Goal: Check status: Check status

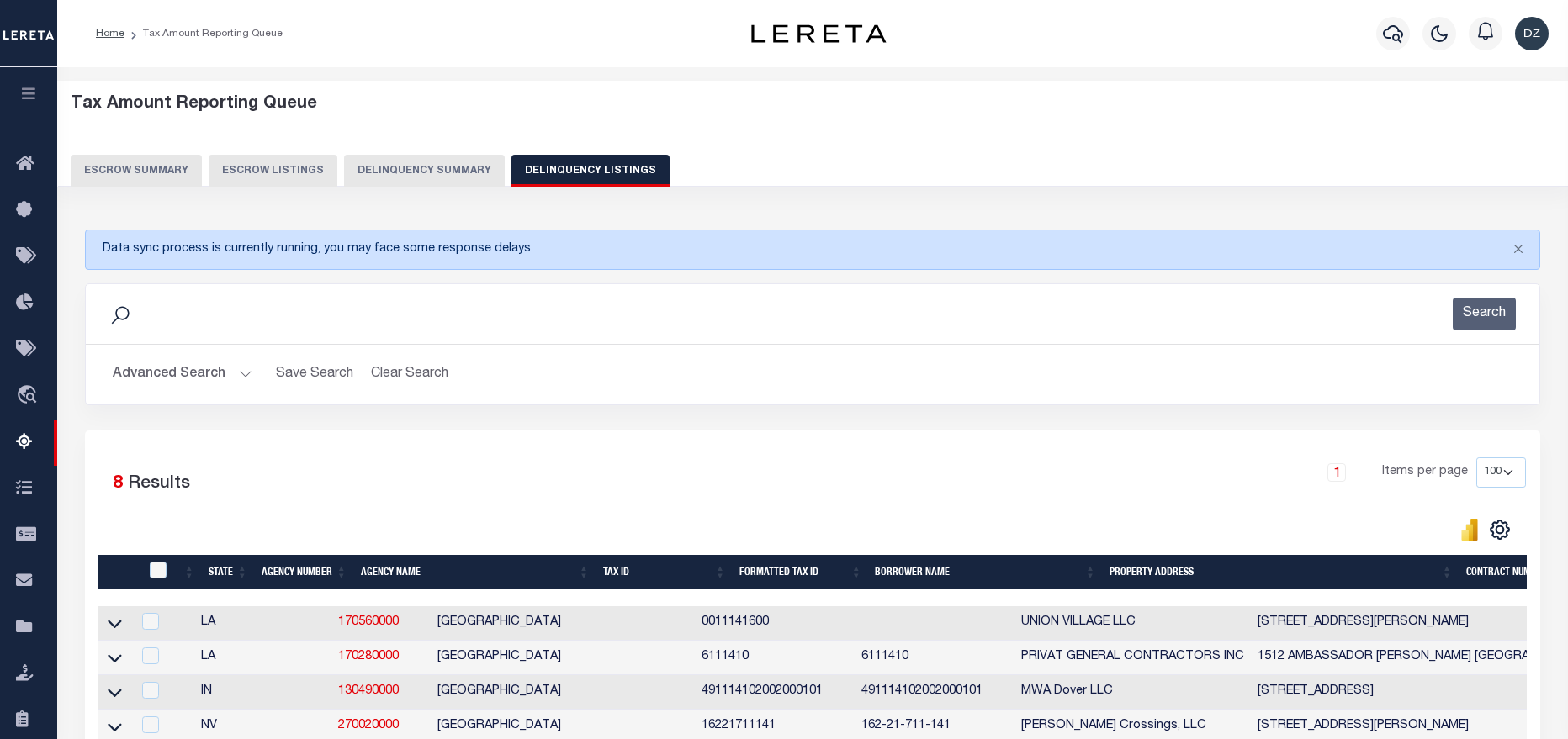
select select "100"
click at [1378, 30] on button "button" at bounding box center [1393, 34] width 34 height 34
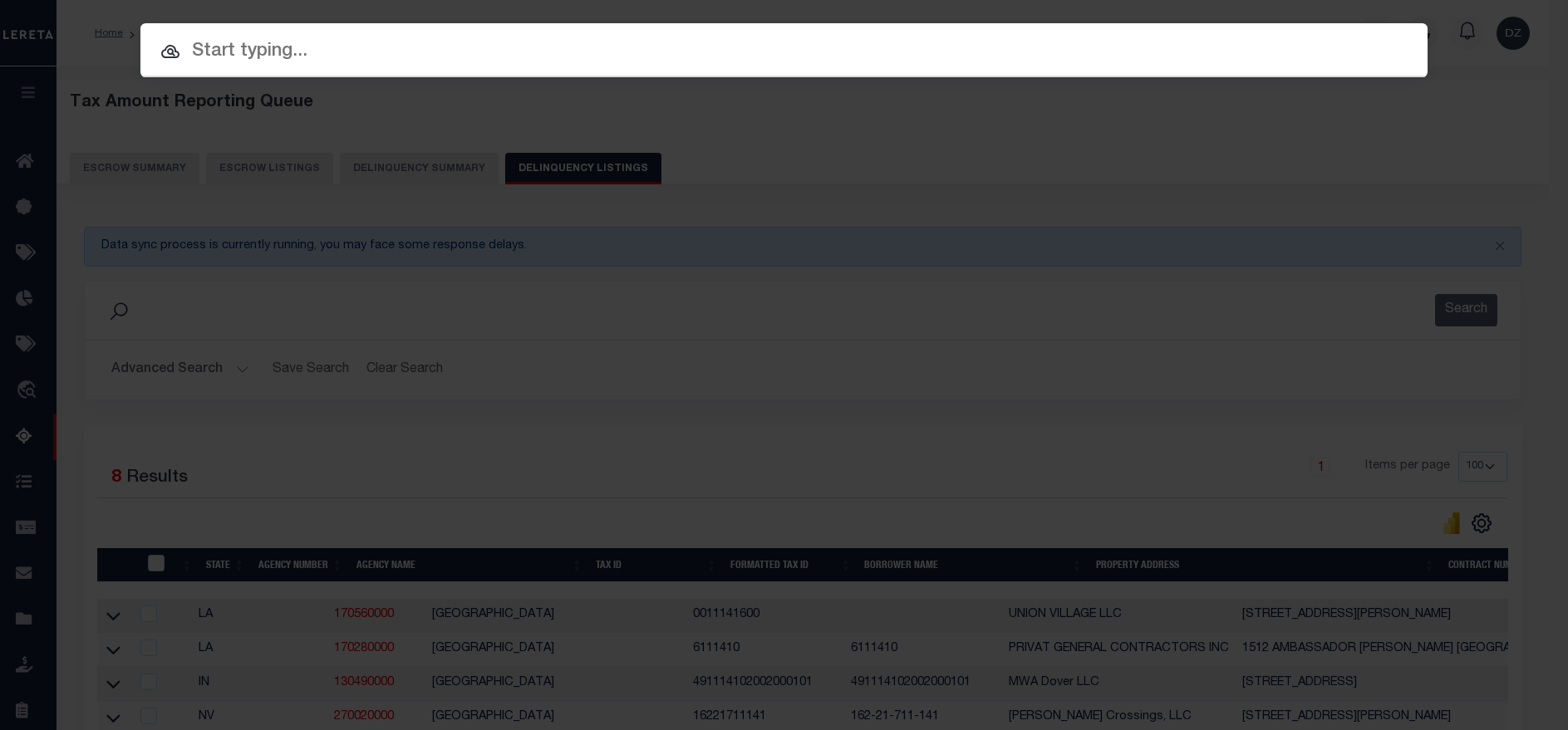
paste input "993244565"
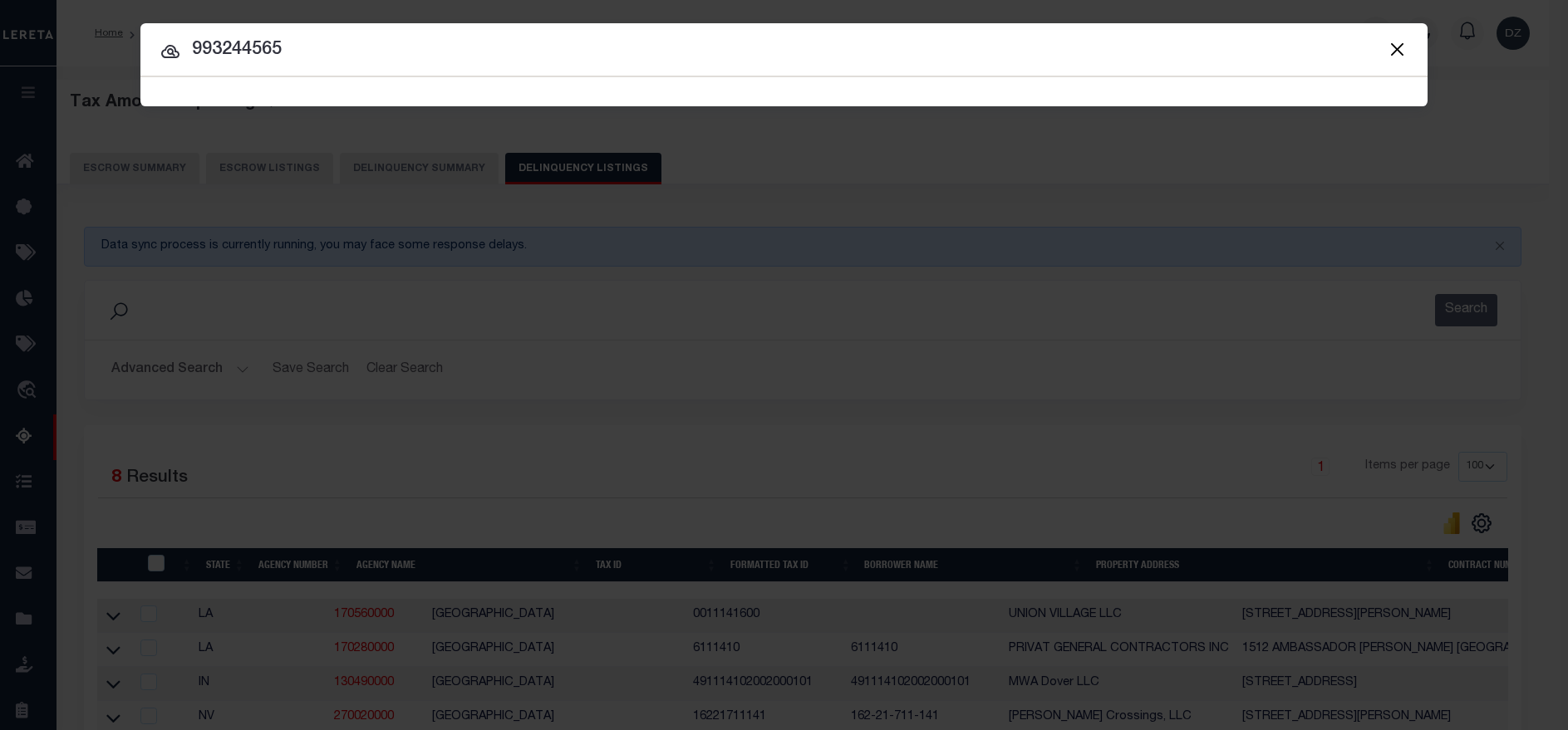
type input "993244565"
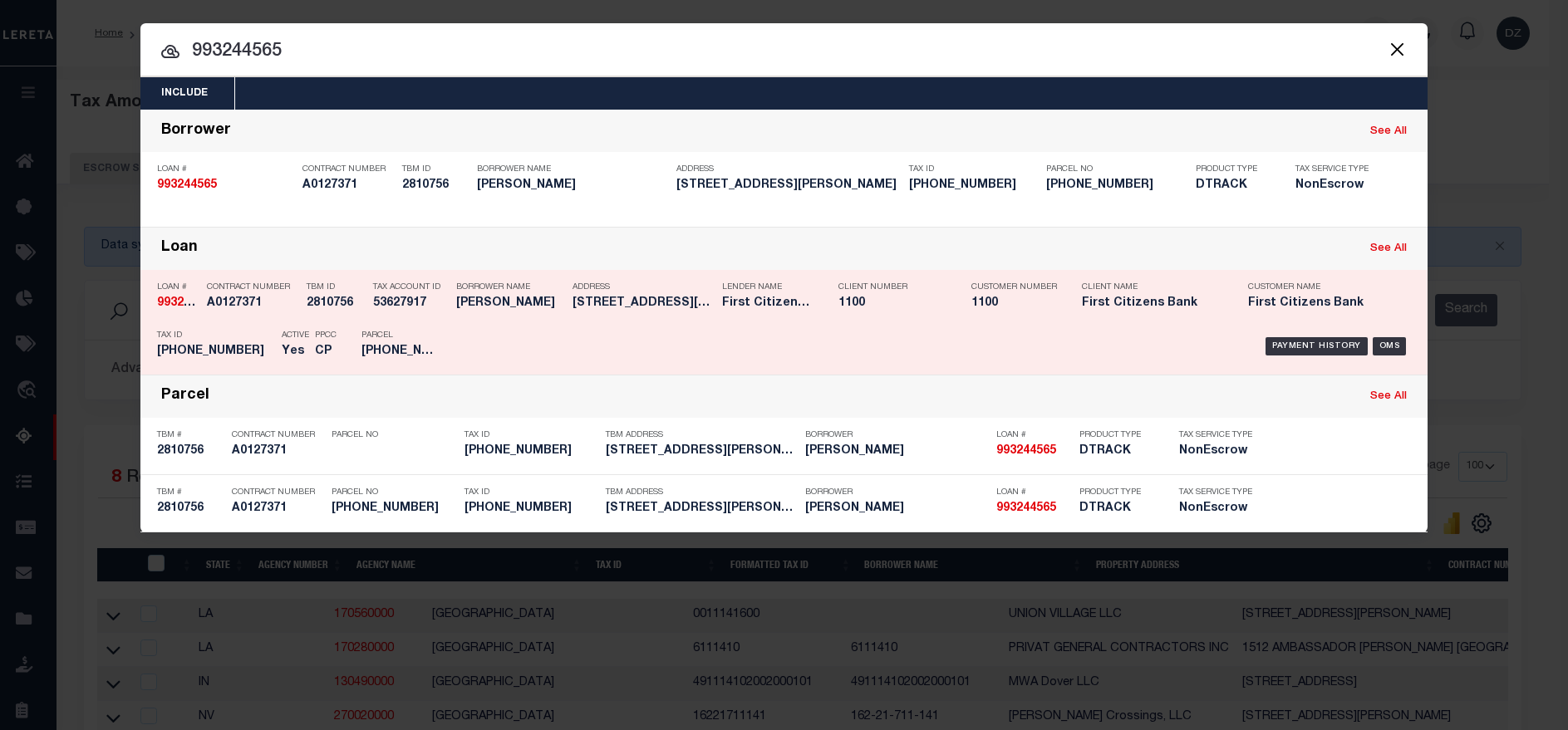
click at [1288, 347] on div "Payment History" at bounding box center [1317, 347] width 102 height 18
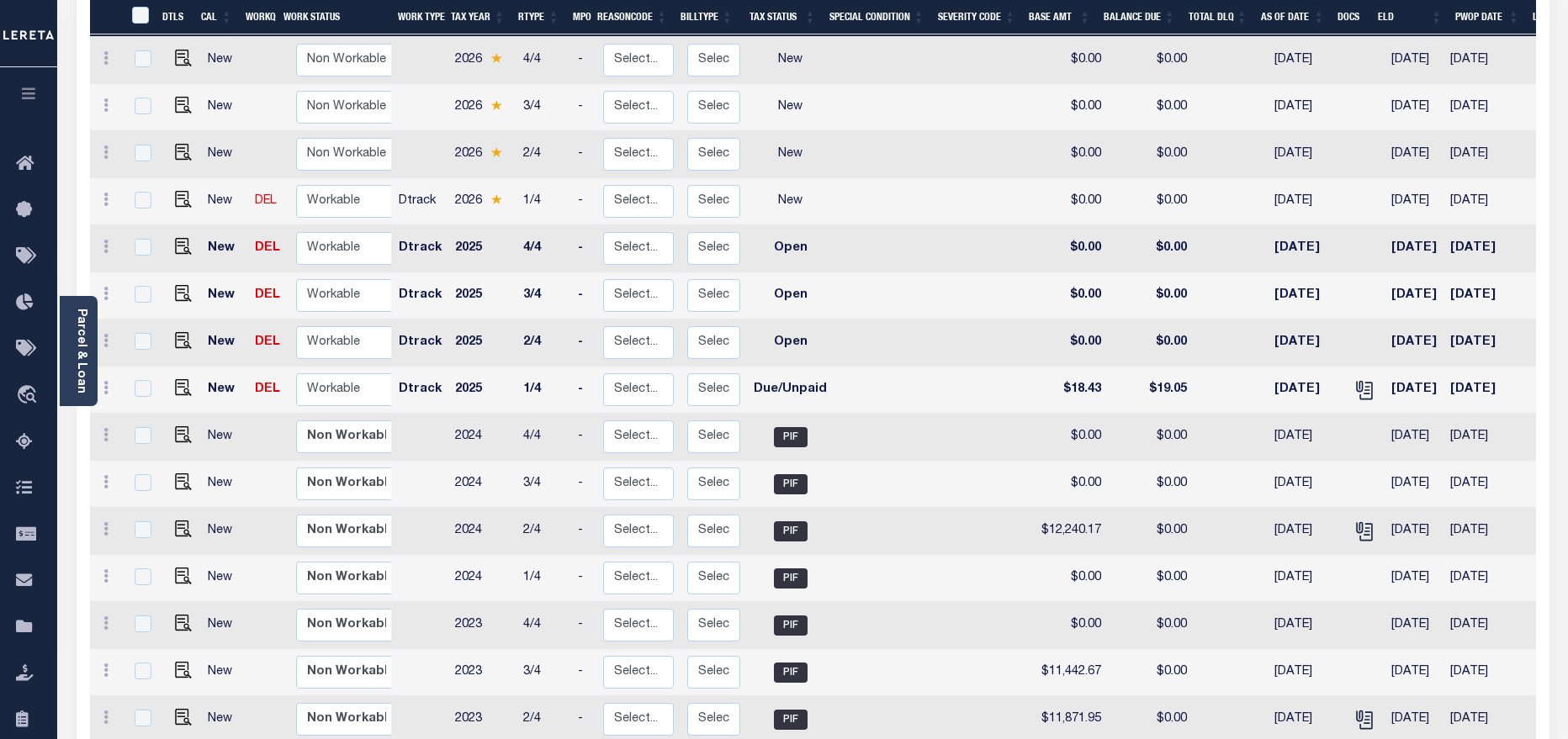
scroll to position [252, 0]
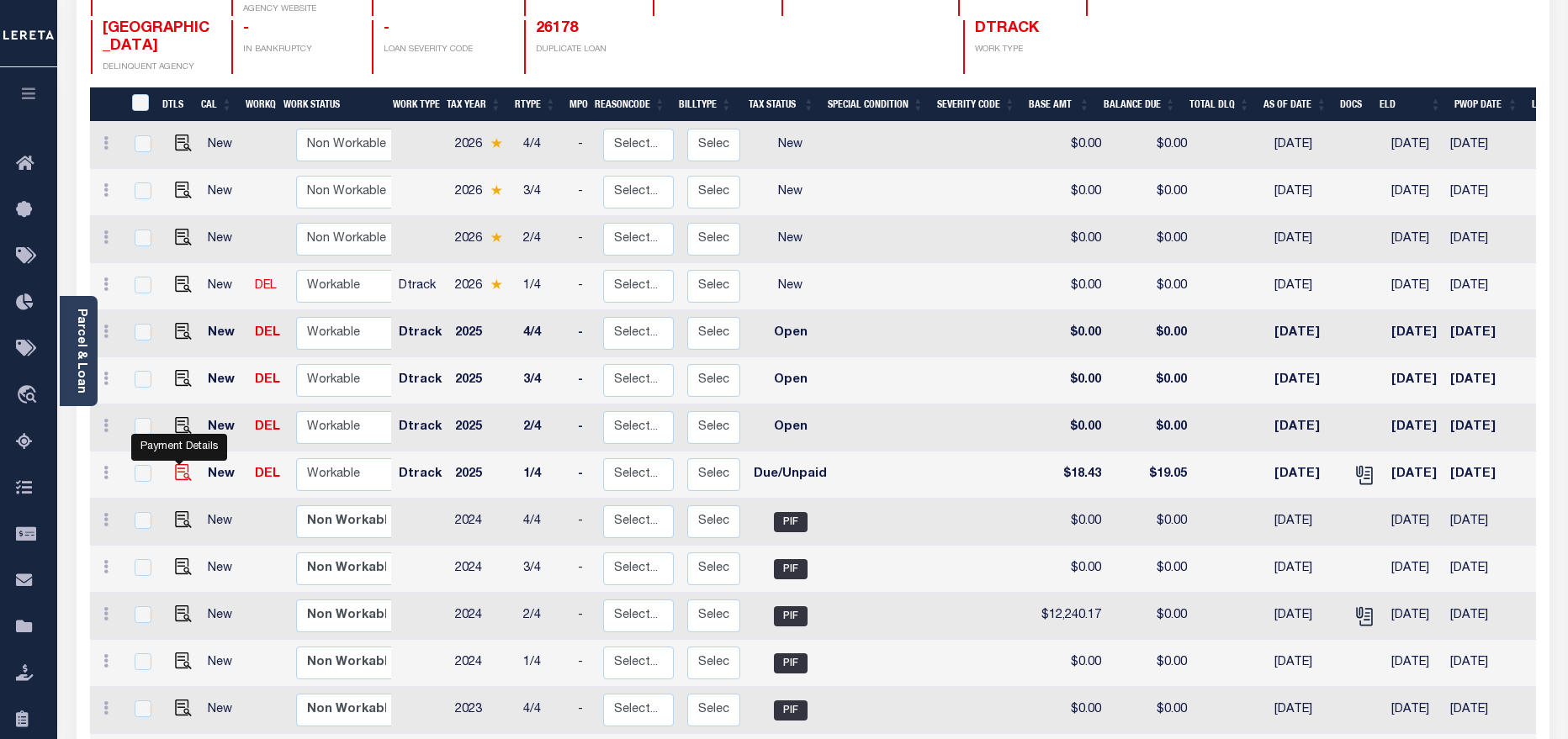
click at [179, 464] on img "" at bounding box center [184, 473] width 17 height 17
checkbox input "true"
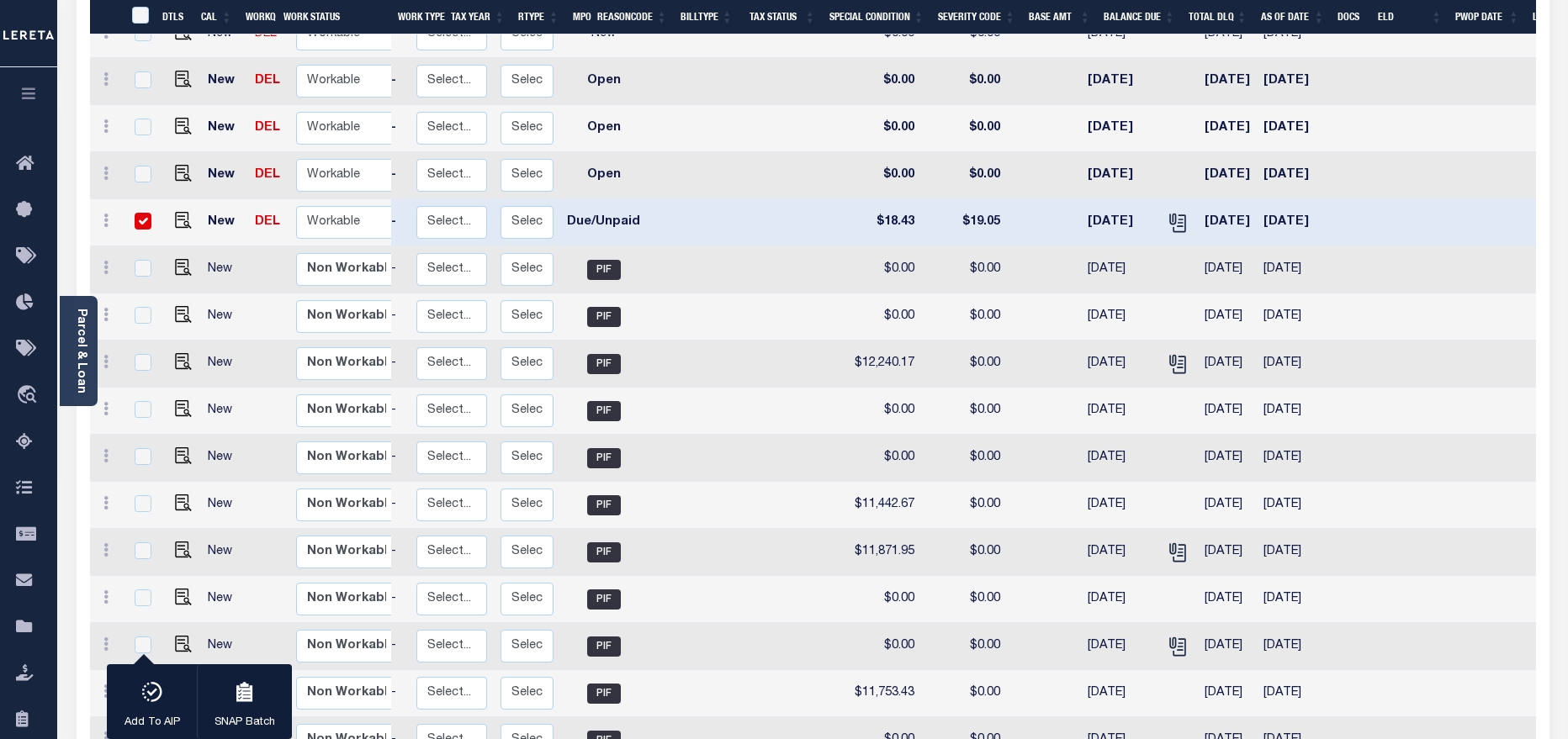
scroll to position [0, 187]
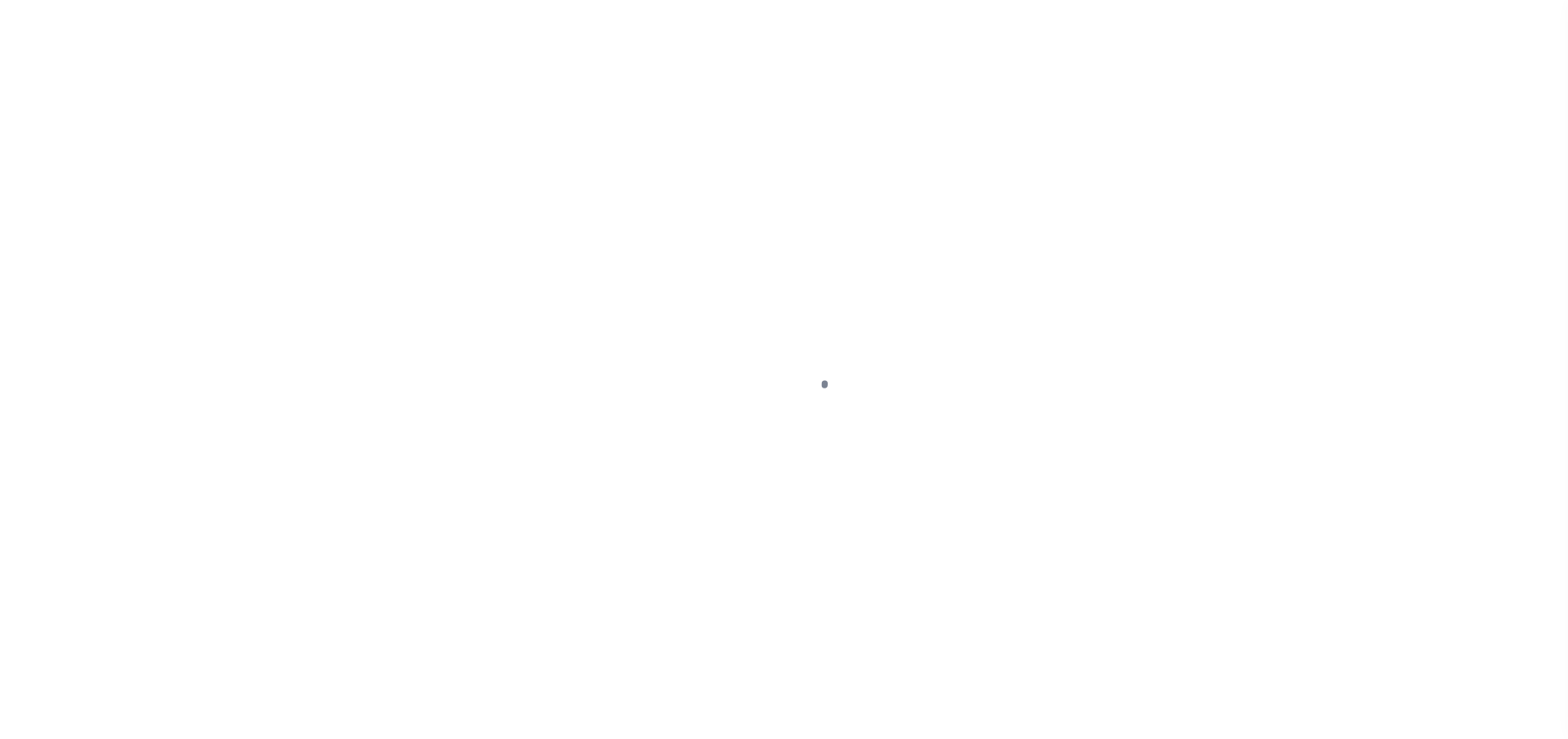
select select "DUE"
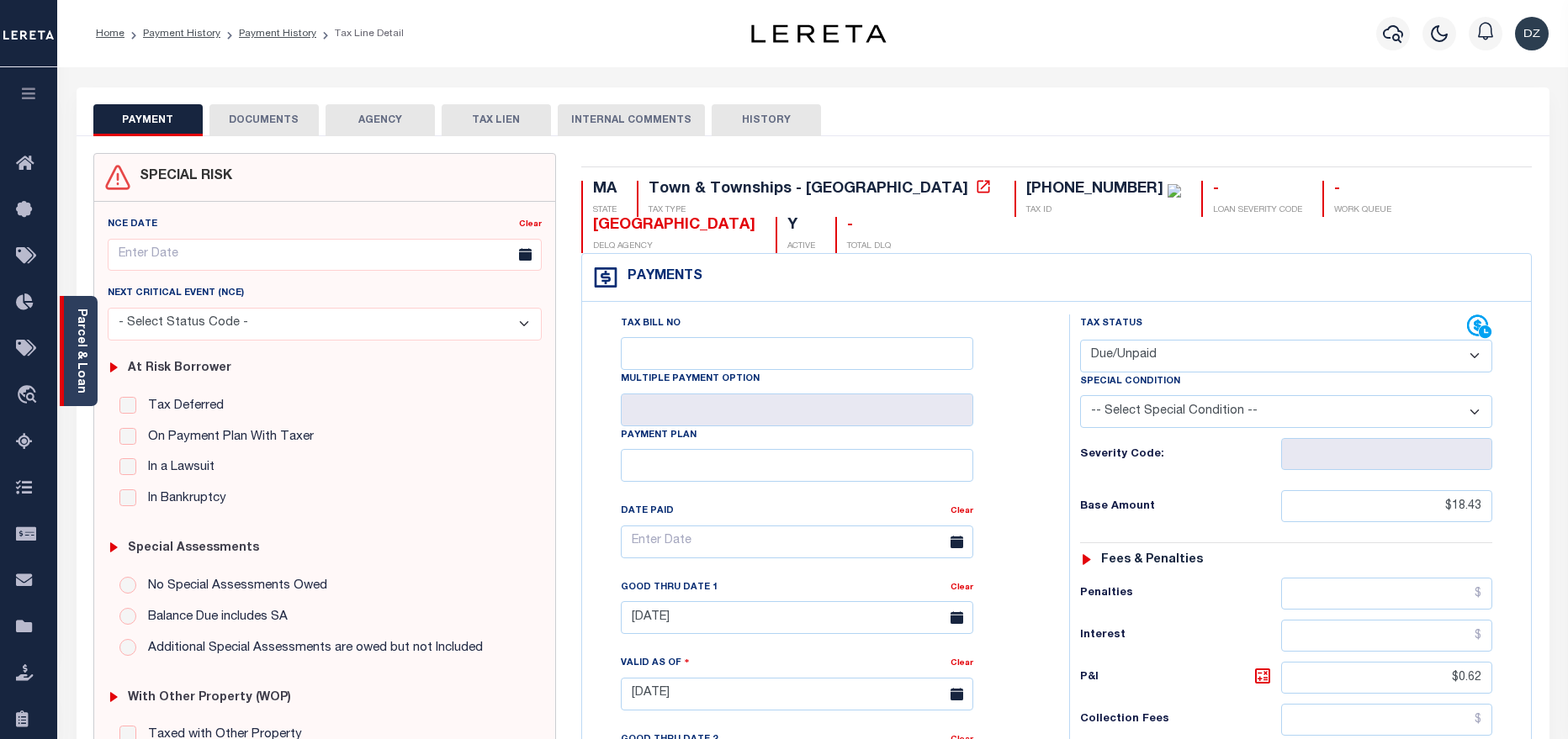
click at [89, 328] on div "Parcel & Loan" at bounding box center [79, 351] width 38 height 110
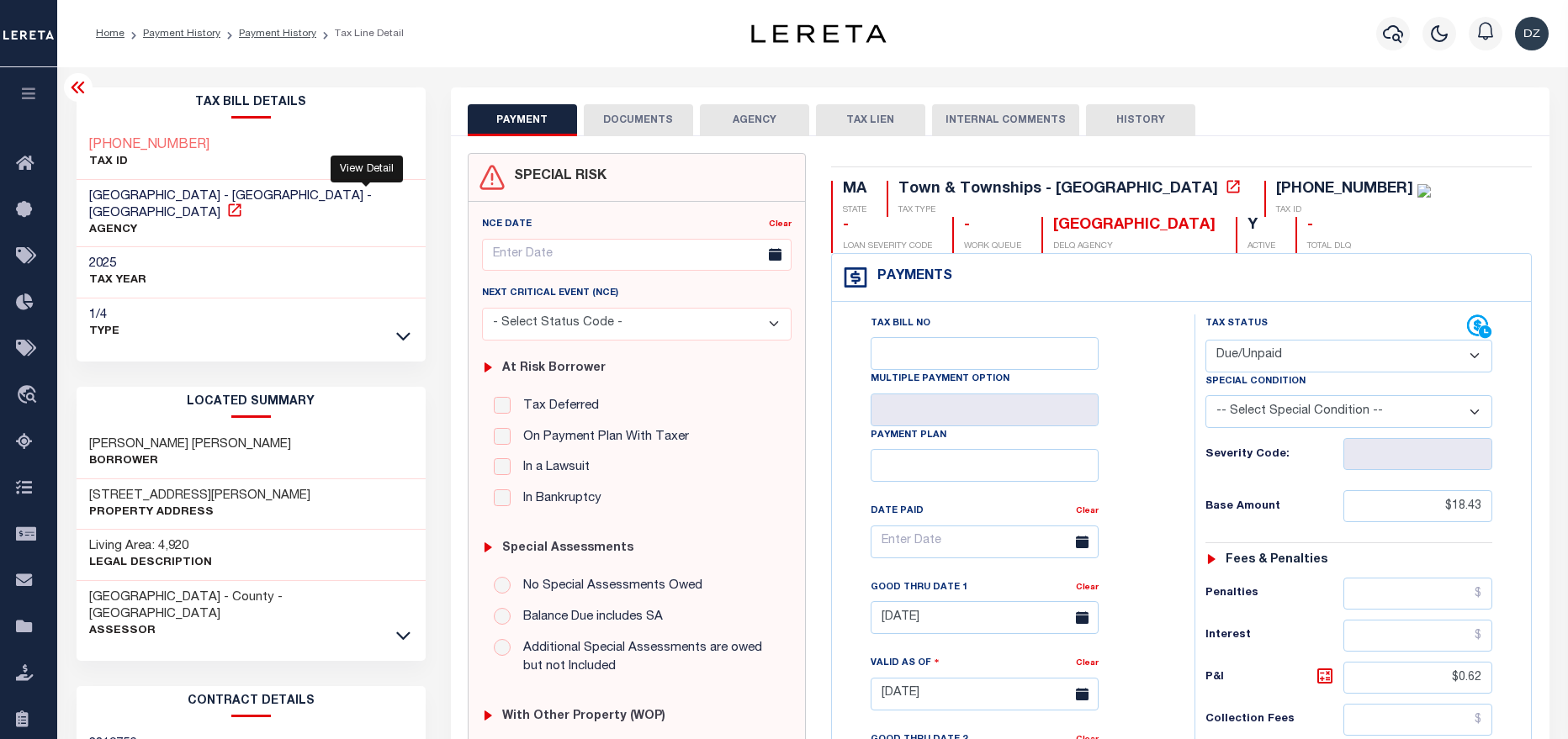
click at [243, 202] on icon at bounding box center [235, 211] width 17 height 17
drag, startPoint x: 277, startPoint y: 425, endPoint x: 195, endPoint y: 429, distance: 82.1
click at [195, 429] on div "[PERSON_NAME] [PERSON_NAME]" at bounding box center [251, 453] width 349 height 52
copy h3 "[PERSON_NAME]"
